Goal: Transaction & Acquisition: Purchase product/service

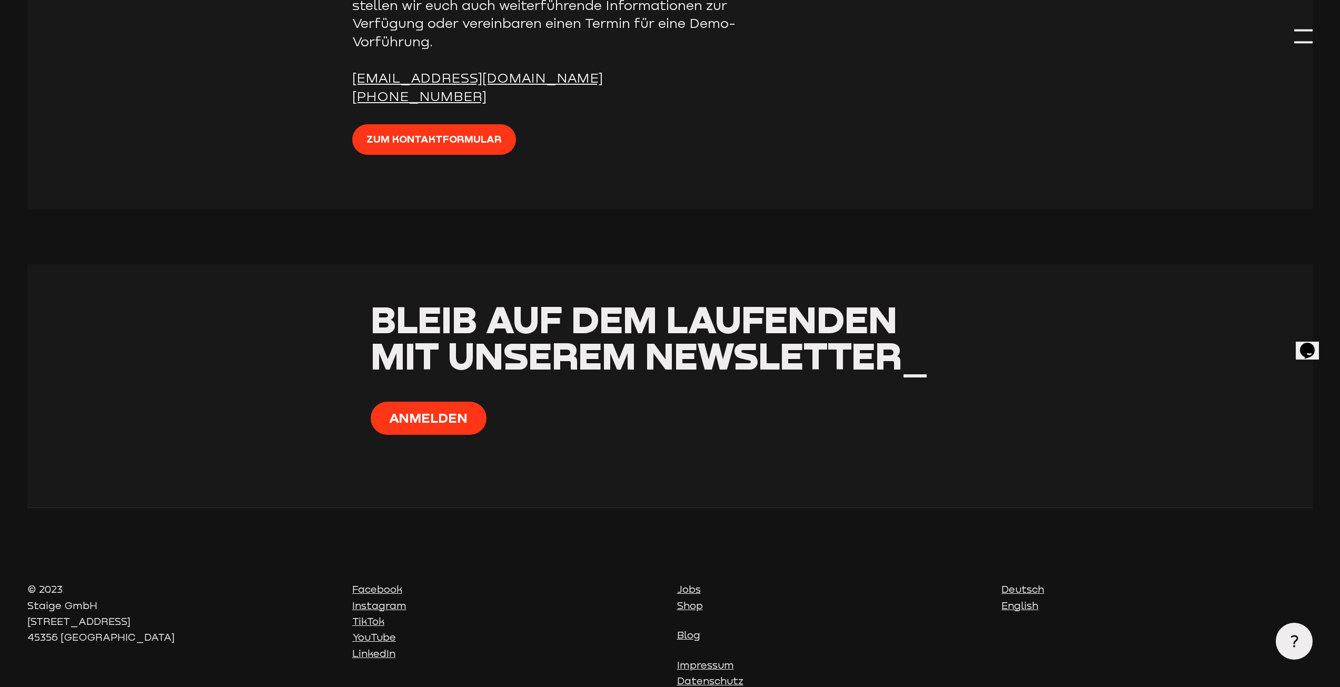
scroll to position [4691, 0]
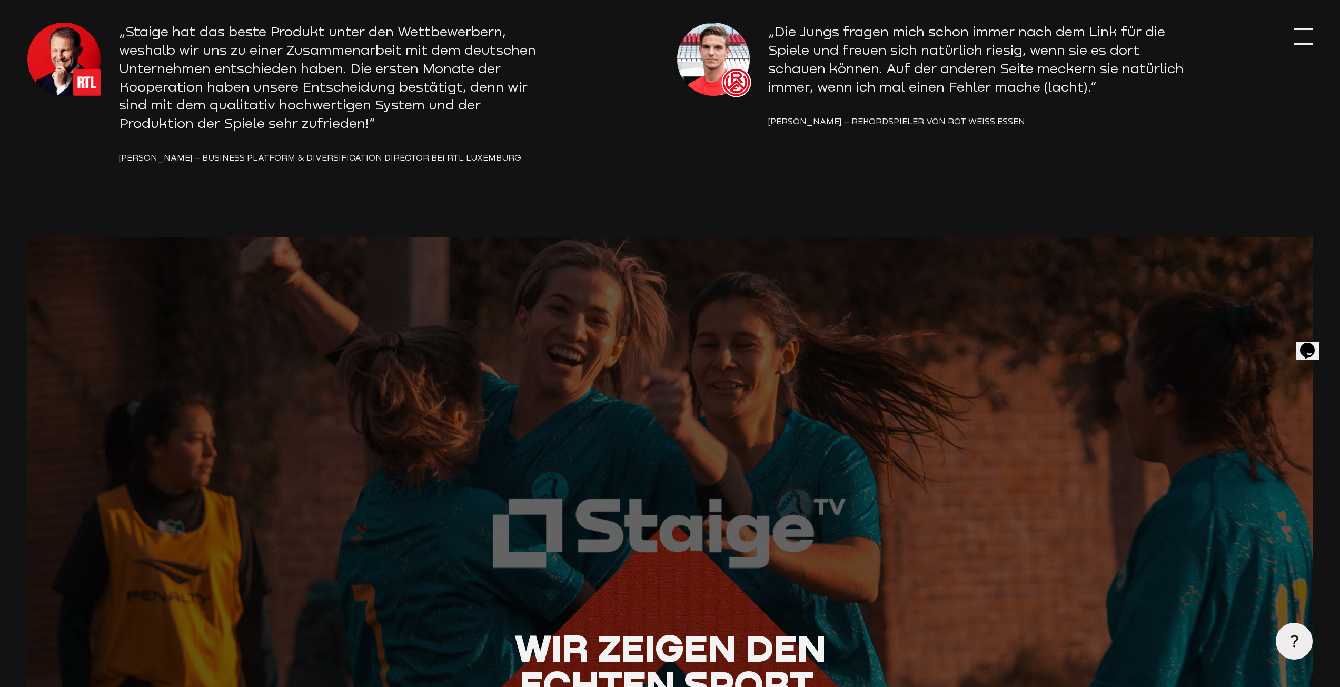
click at [1301, 35] on div at bounding box center [1303, 36] width 18 height 18
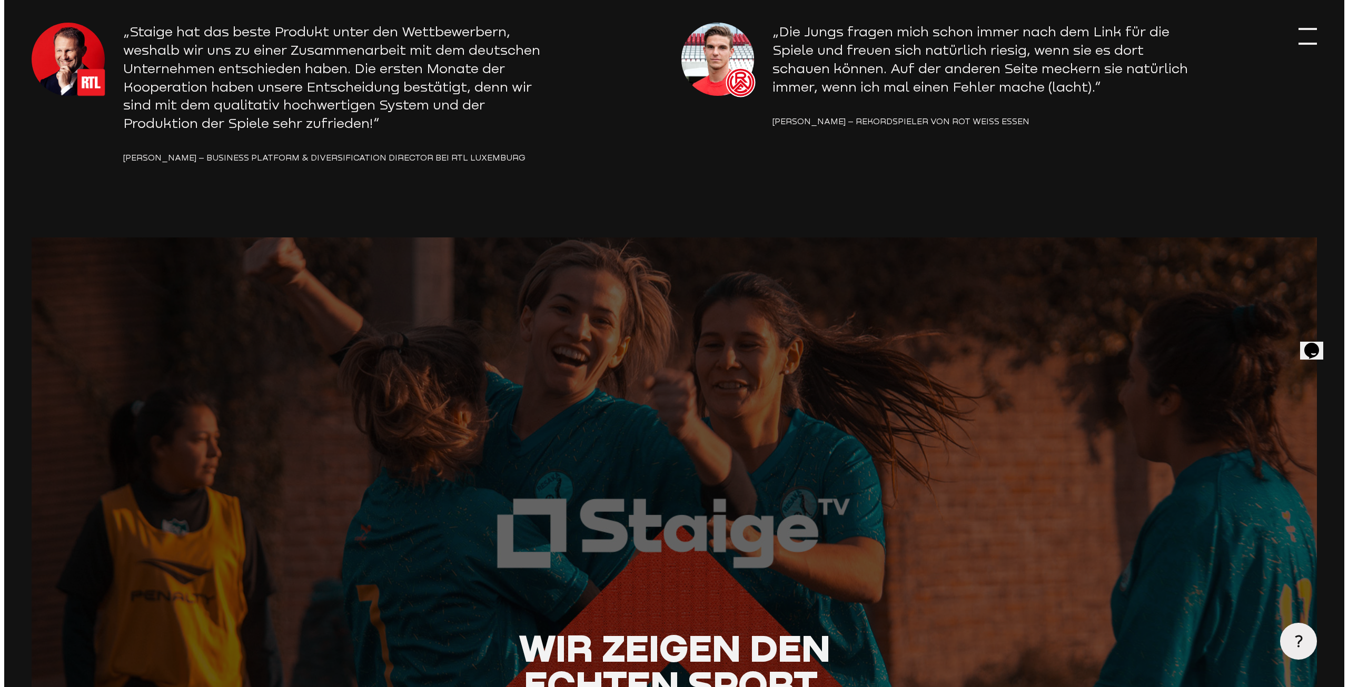
scroll to position [2221, 0]
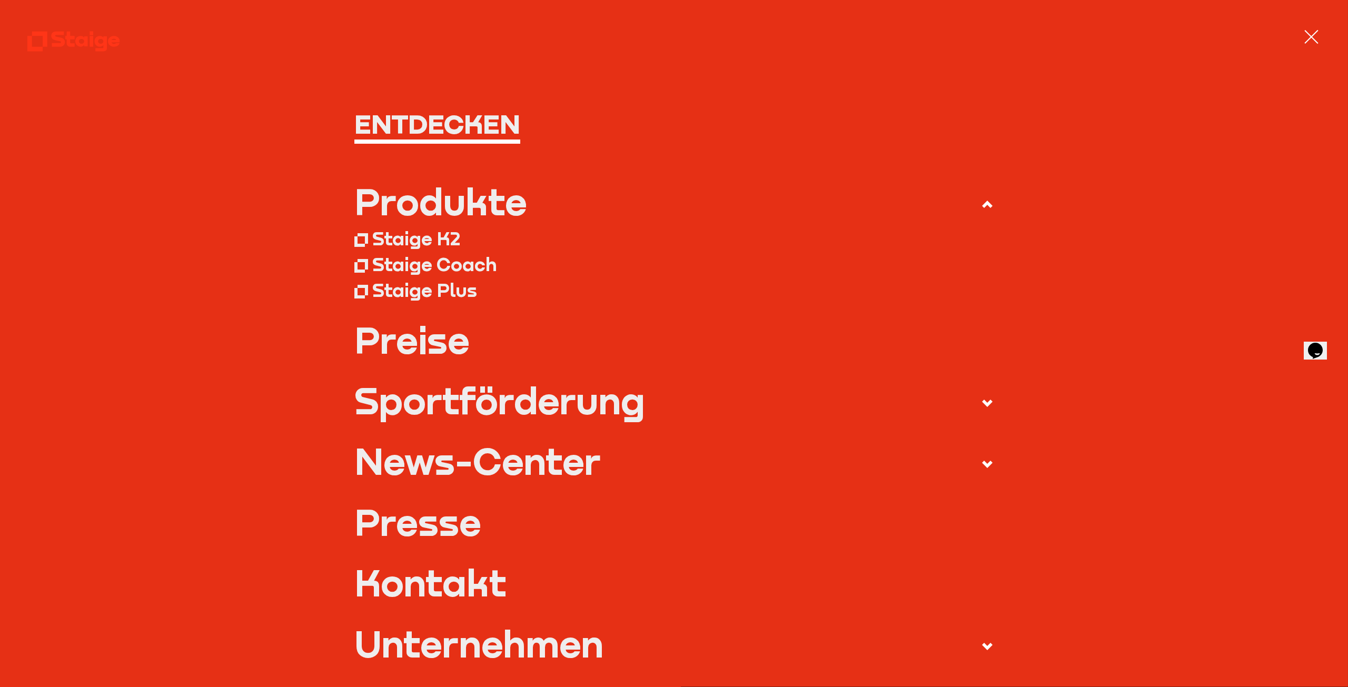
click at [414, 241] on div "Staige K2" at bounding box center [416, 238] width 88 height 23
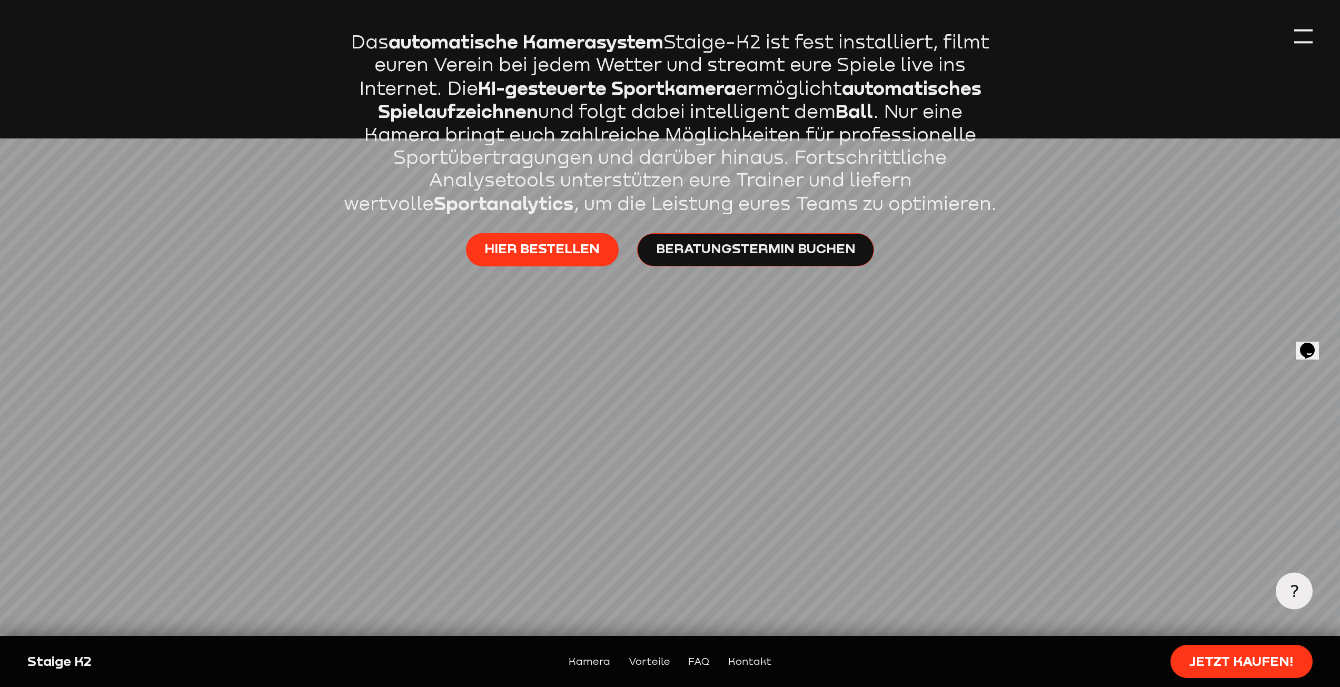
scroll to position [895, 0]
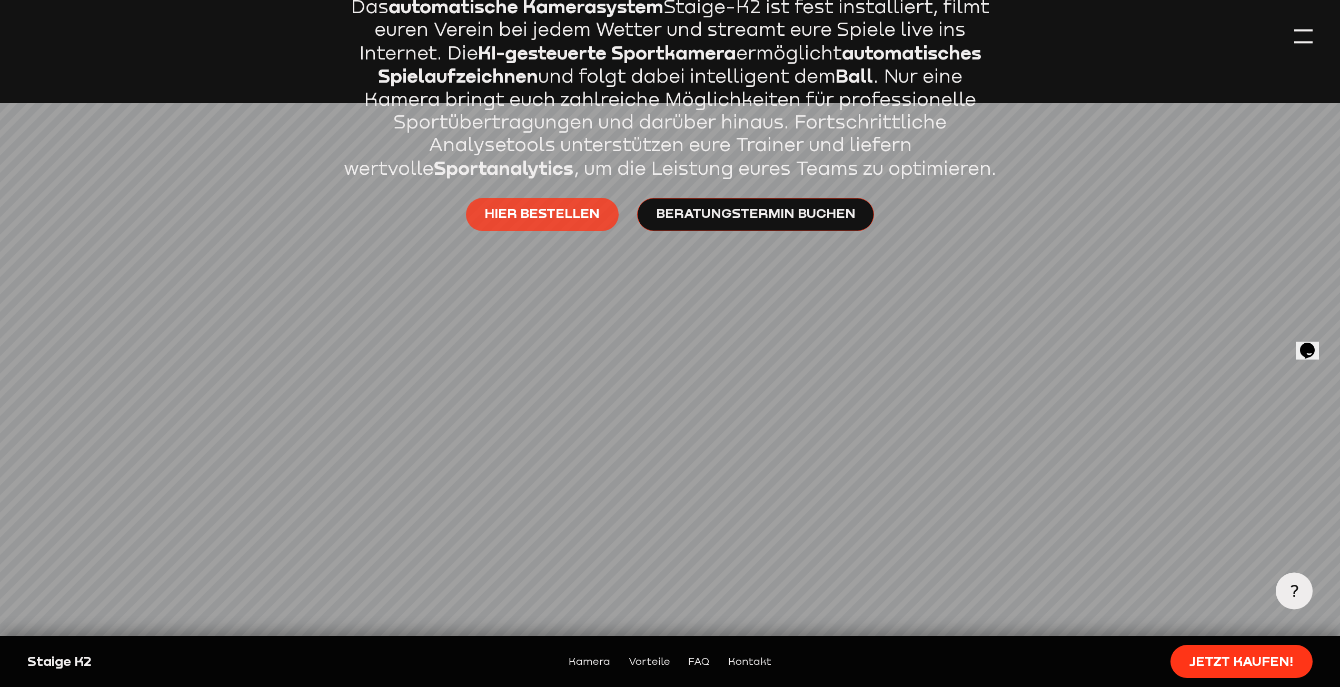
click at [529, 223] on span "Hier bestellen" at bounding box center [541, 213] width 115 height 18
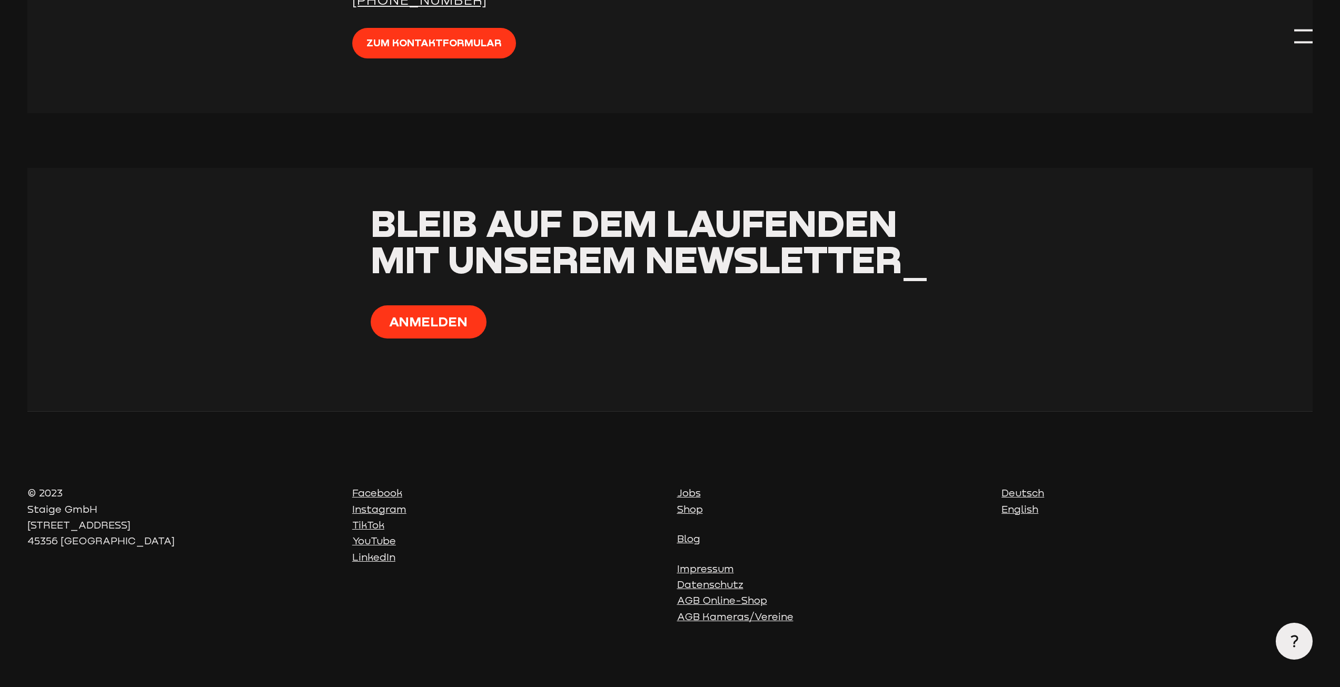
scroll to position [4691, 0]
